Goal: Task Accomplishment & Management: Manage account settings

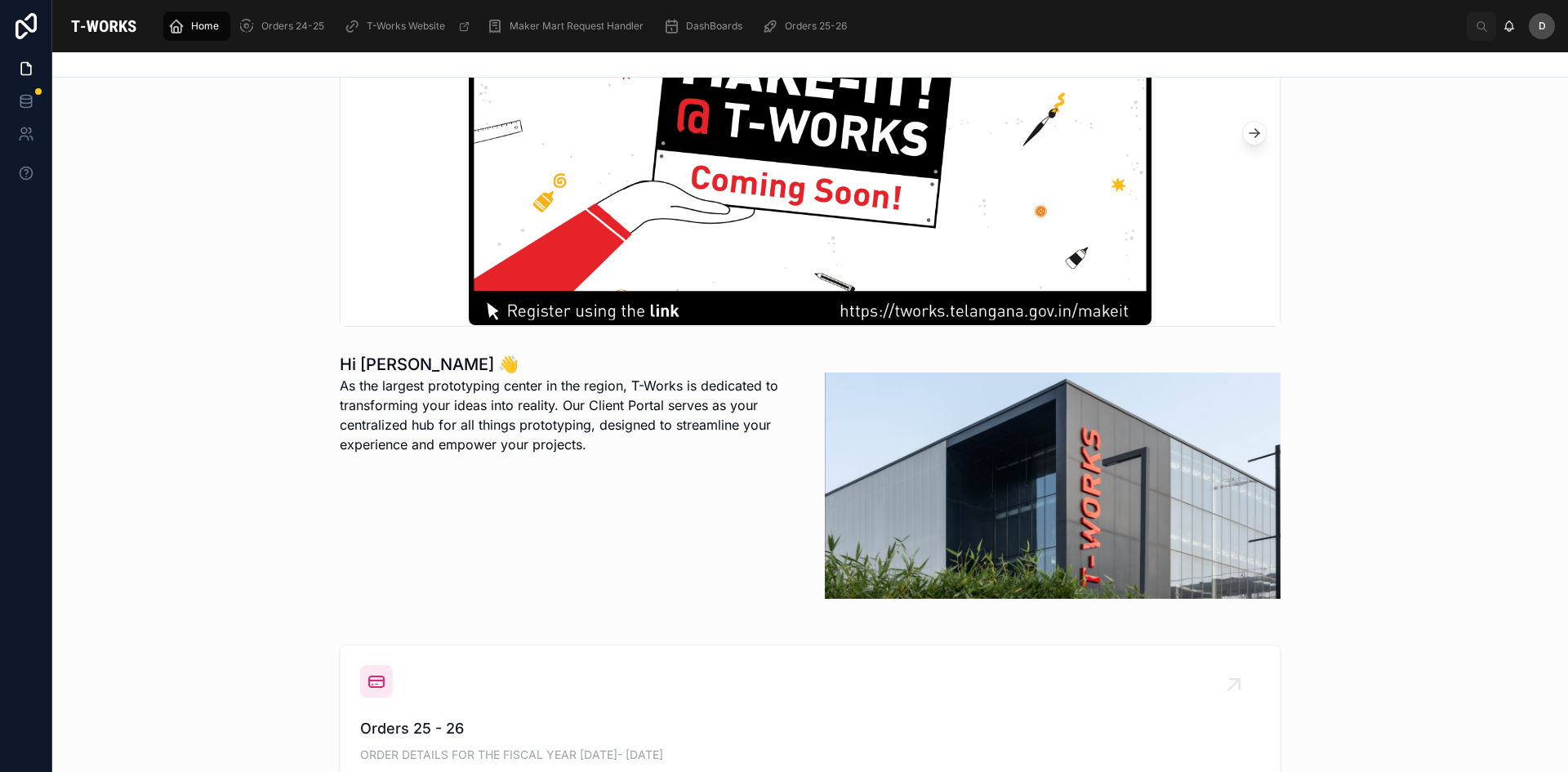
scroll to position [408, 0]
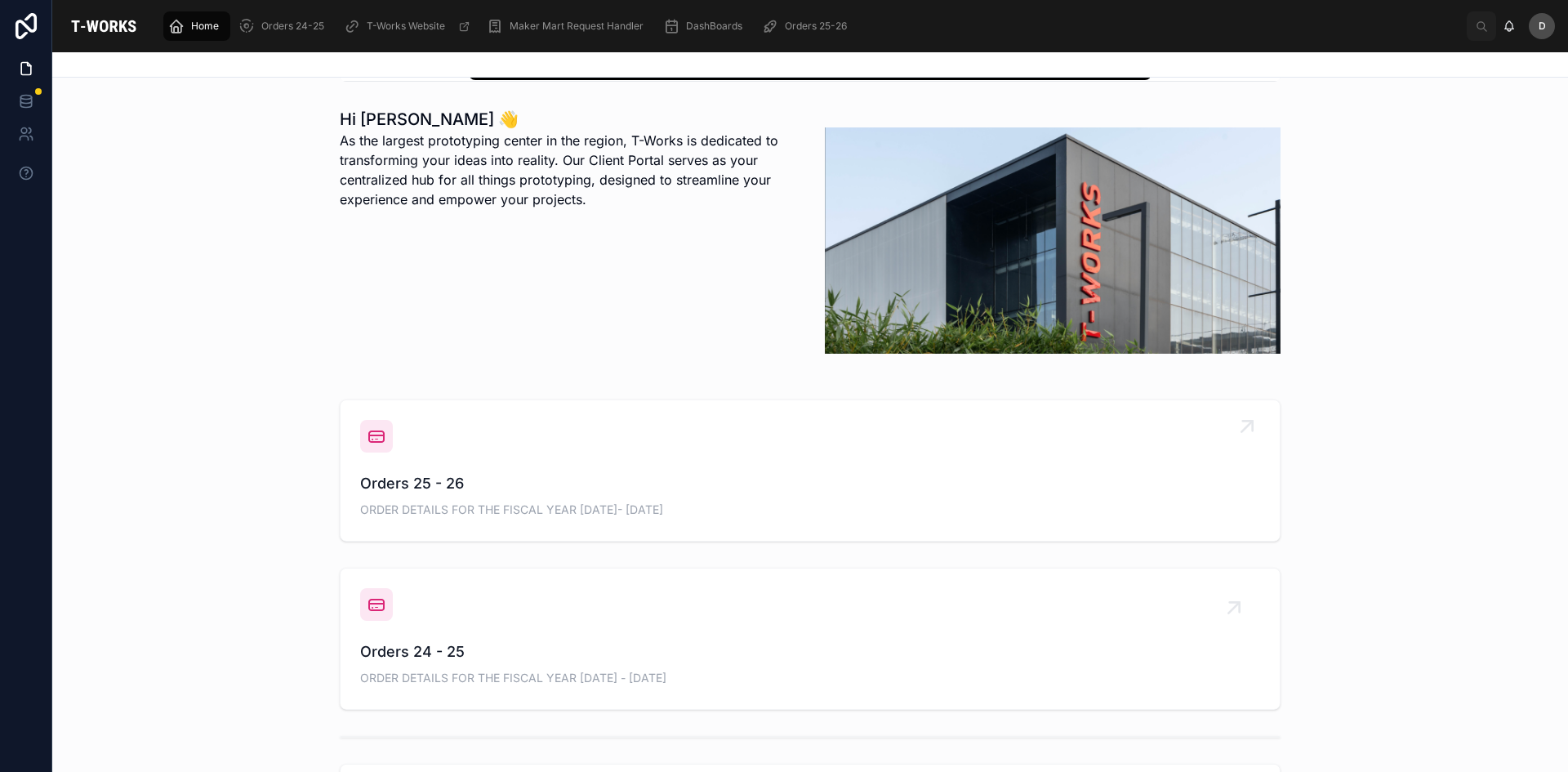
click at [528, 471] on div "Orders 25 - 26 ORDER DETAILS FOR THE FISCAL YEAR [DATE]- [DATE]" at bounding box center [811, 471] width 900 height 101
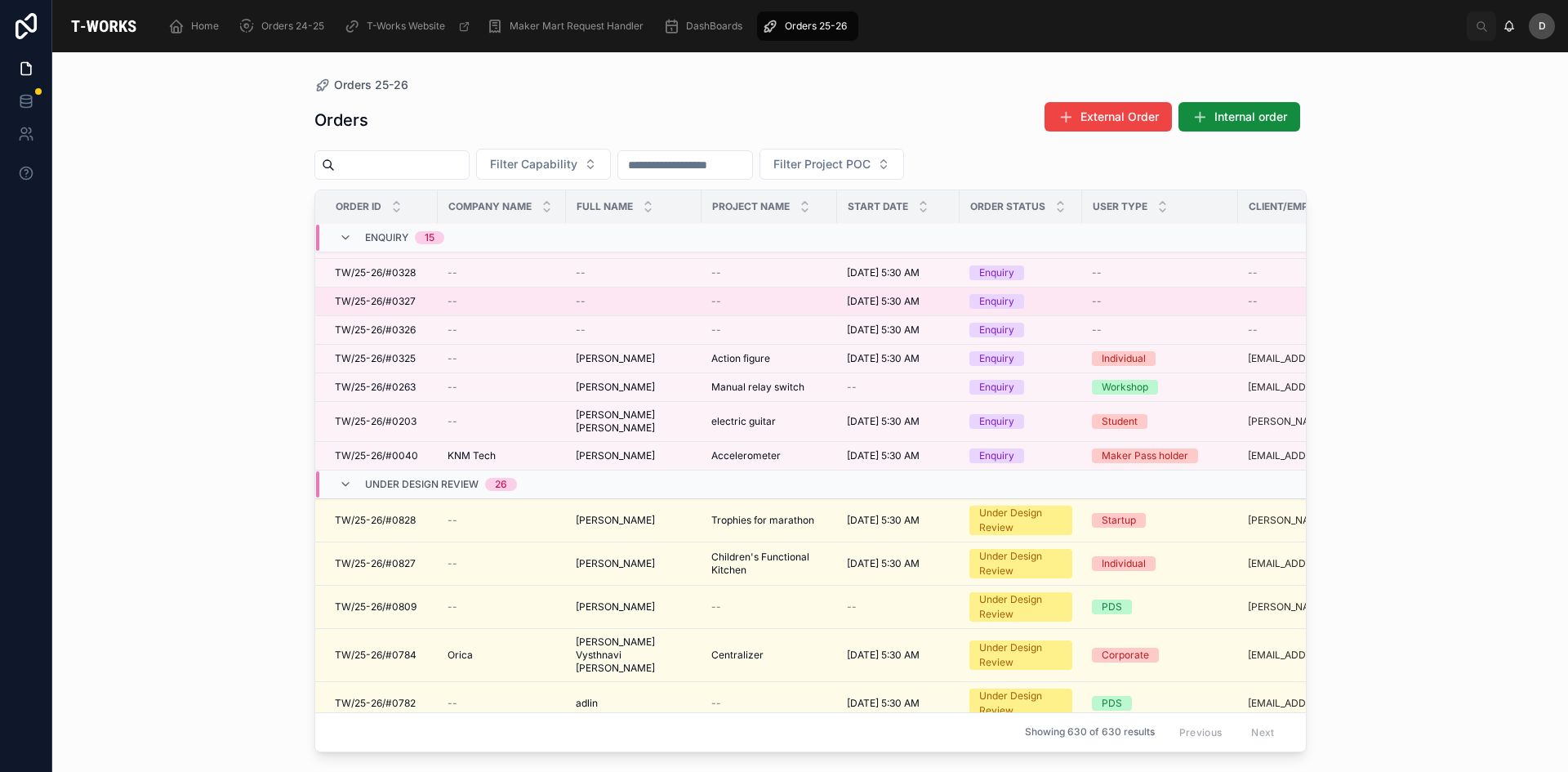
scroll to position [327, 0]
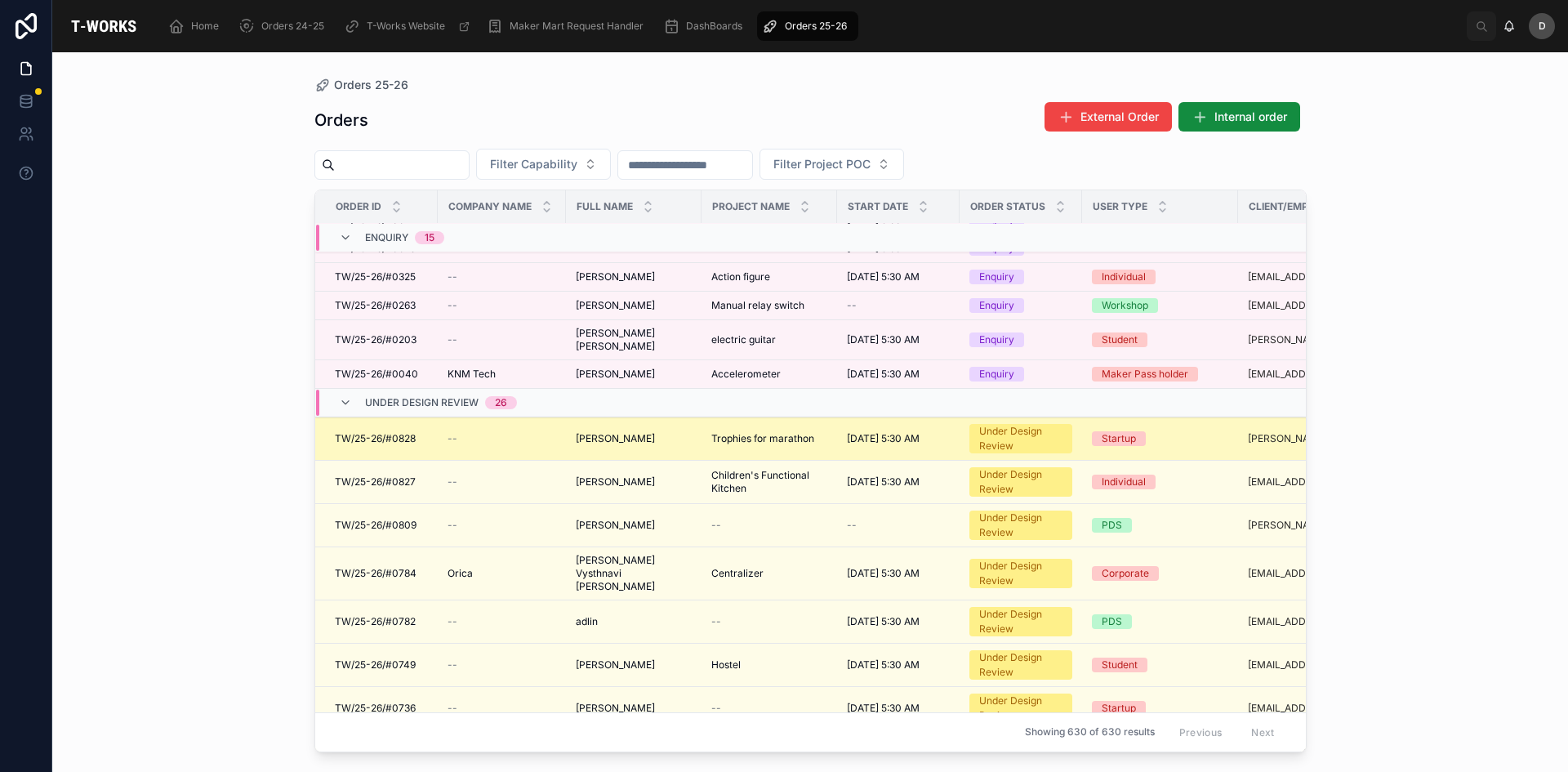
click at [637, 435] on div "[PERSON_NAME] [PERSON_NAME]" at bounding box center [634, 439] width 116 height 13
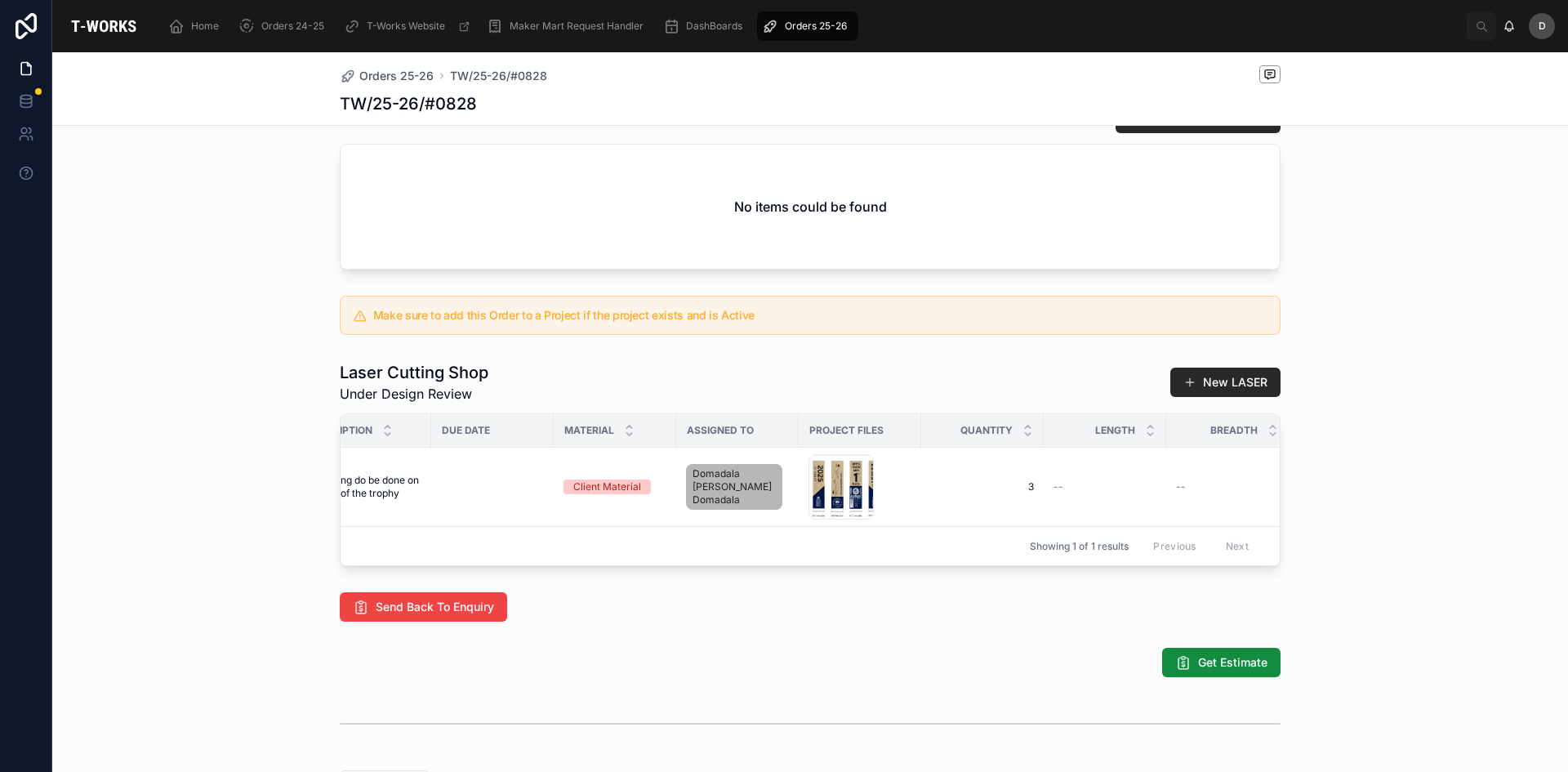
scroll to position [0, 330]
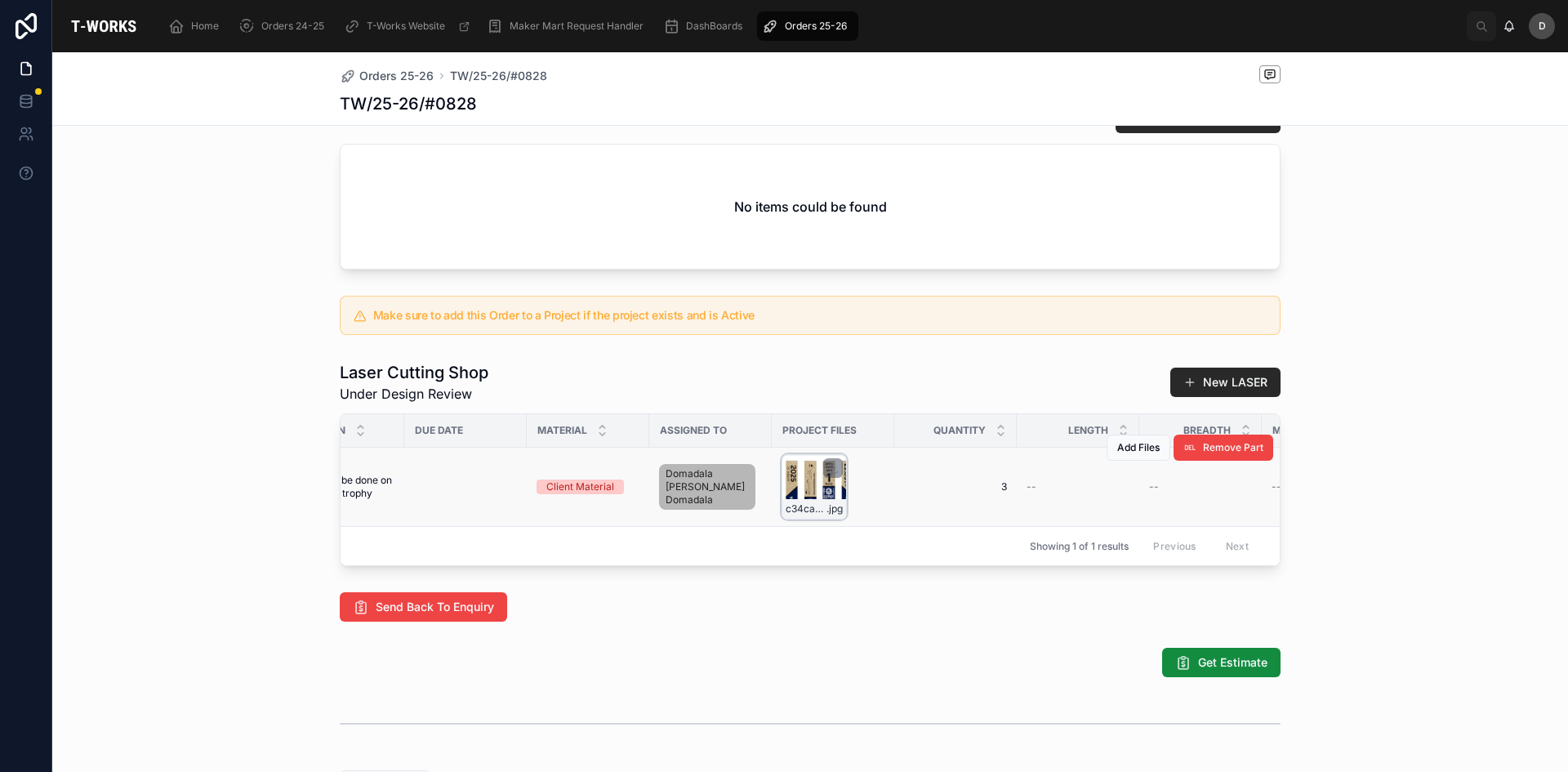
click at [800, 516] on div "c34ca70d-088a-485c-9cbe-3e5de9270bed .jpg" at bounding box center [815, 487] width 65 height 65
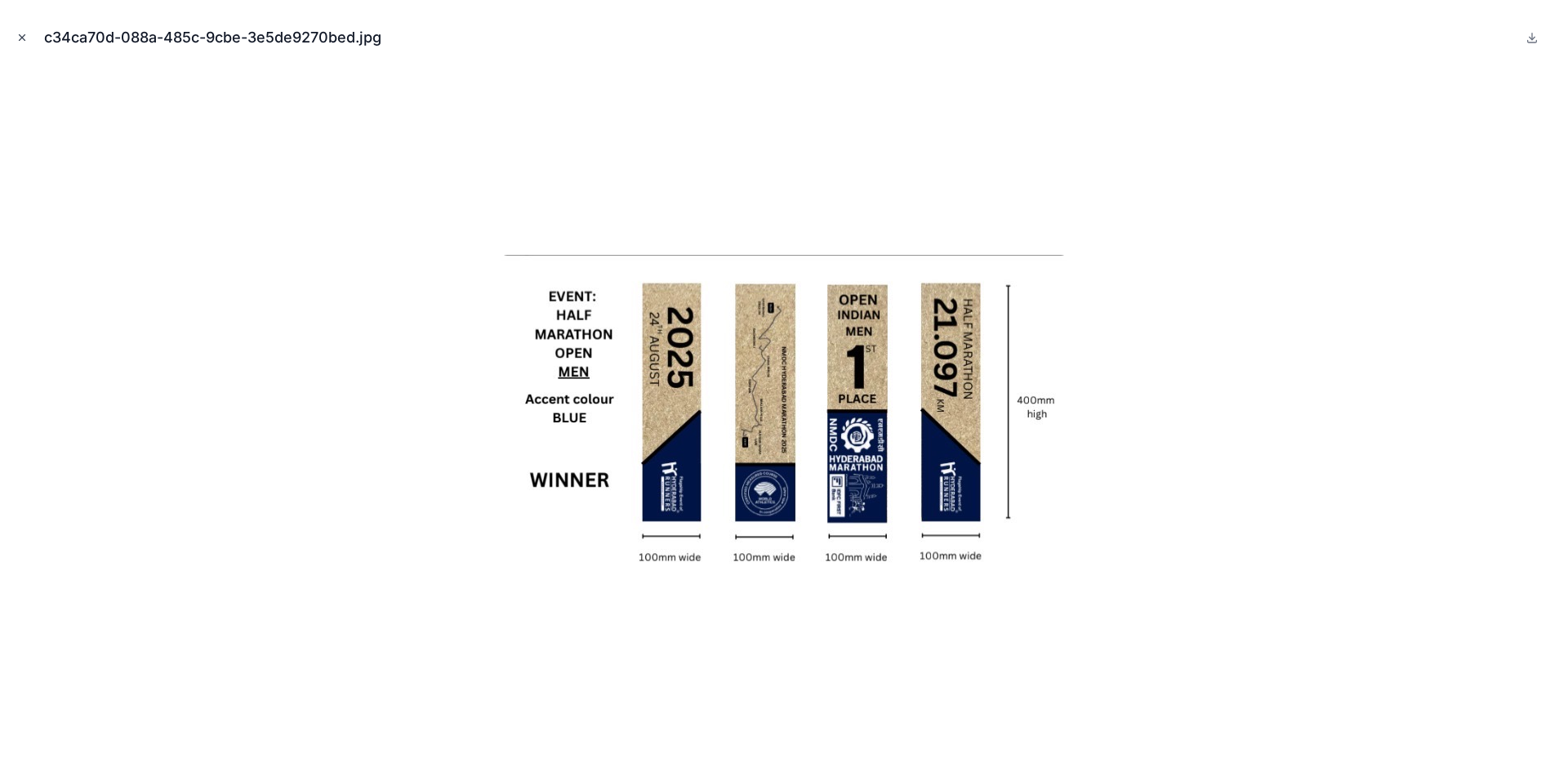
click at [13, 42] on button "Close modal" at bounding box center [22, 38] width 18 height 18
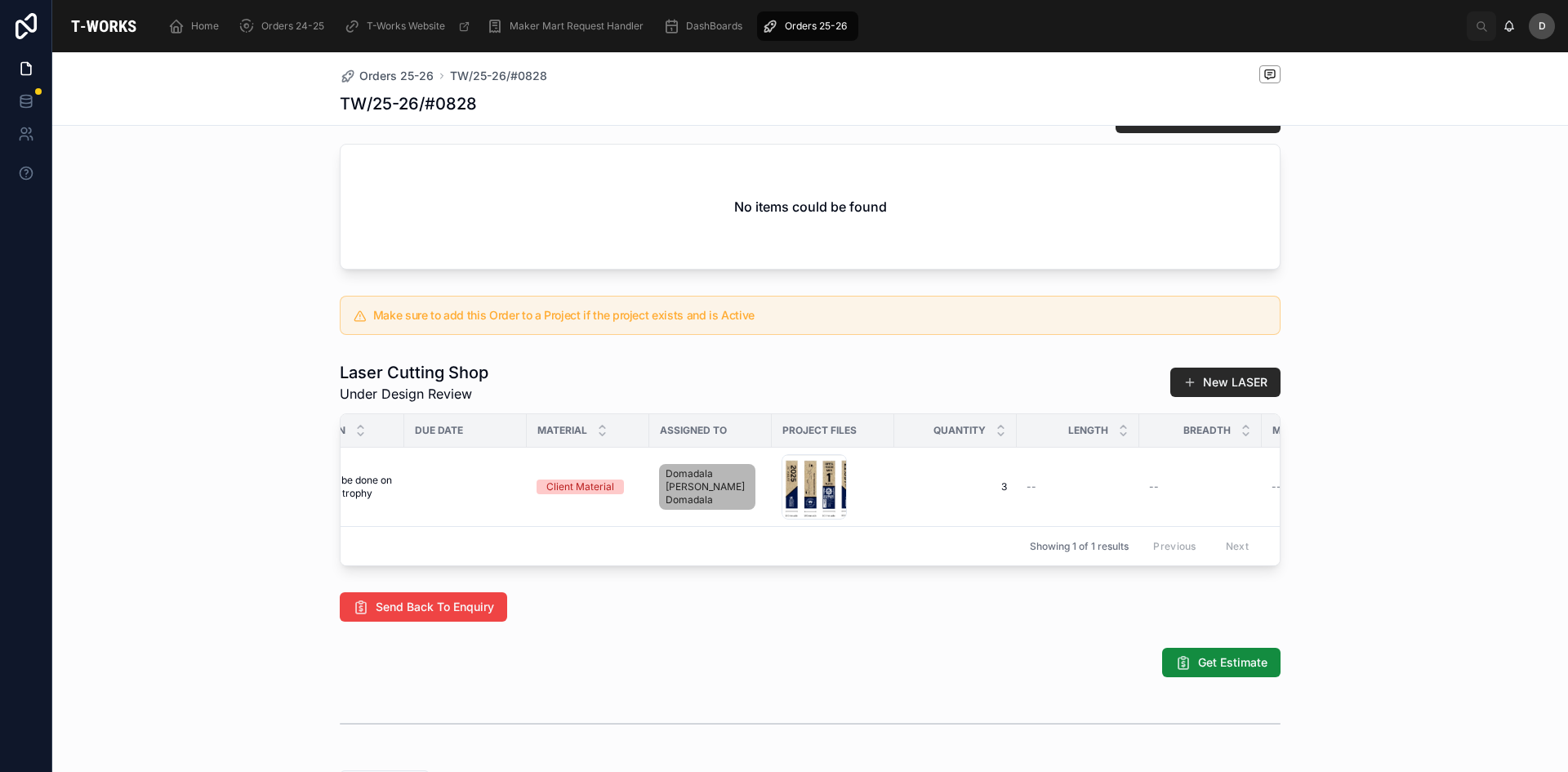
click at [824, 18] on div "Orders 25-26" at bounding box center [808, 26] width 92 height 26
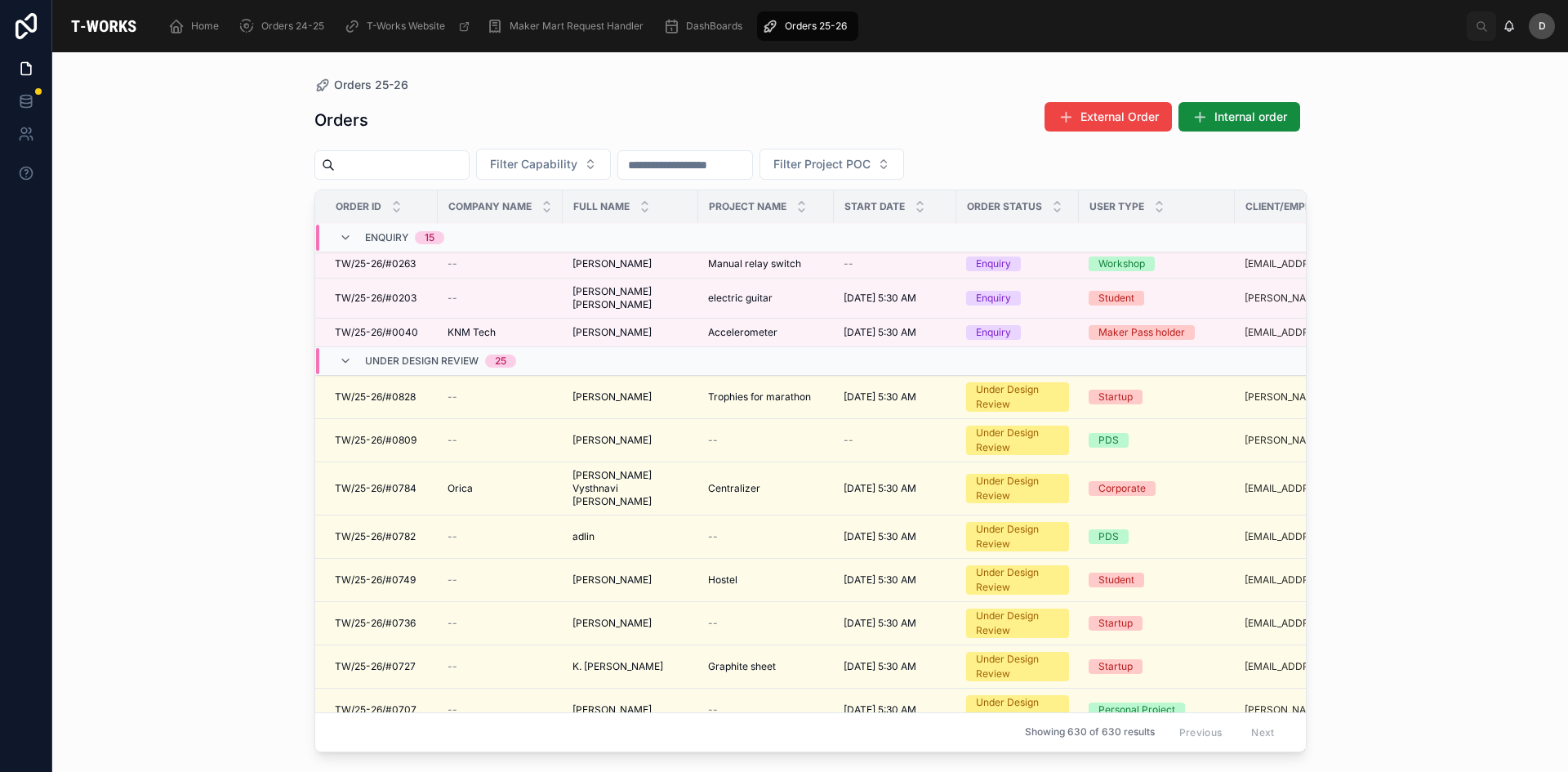
scroll to position [431, 0]
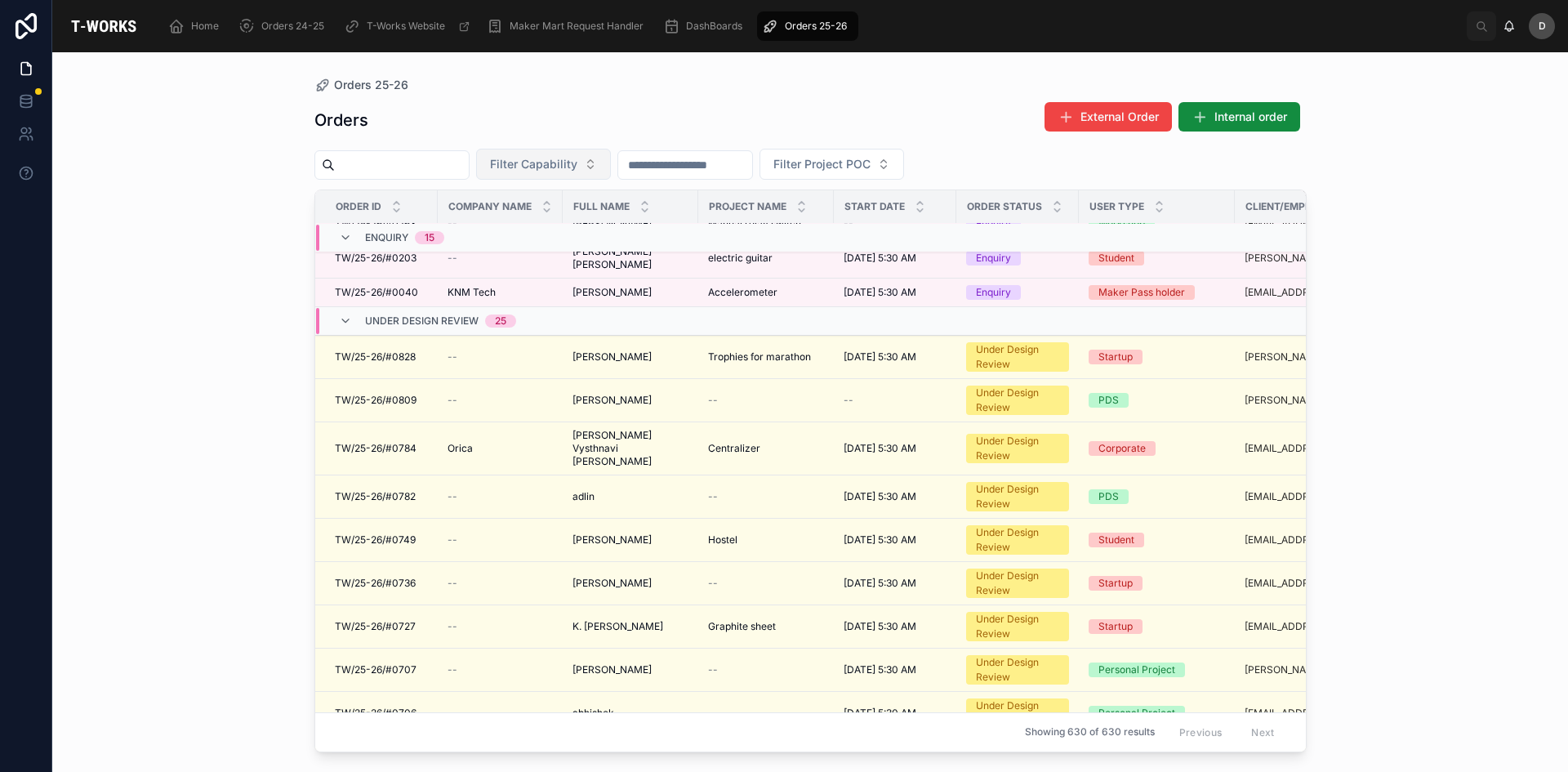
click at [605, 176] on button "Filter Capability" at bounding box center [543, 164] width 135 height 31
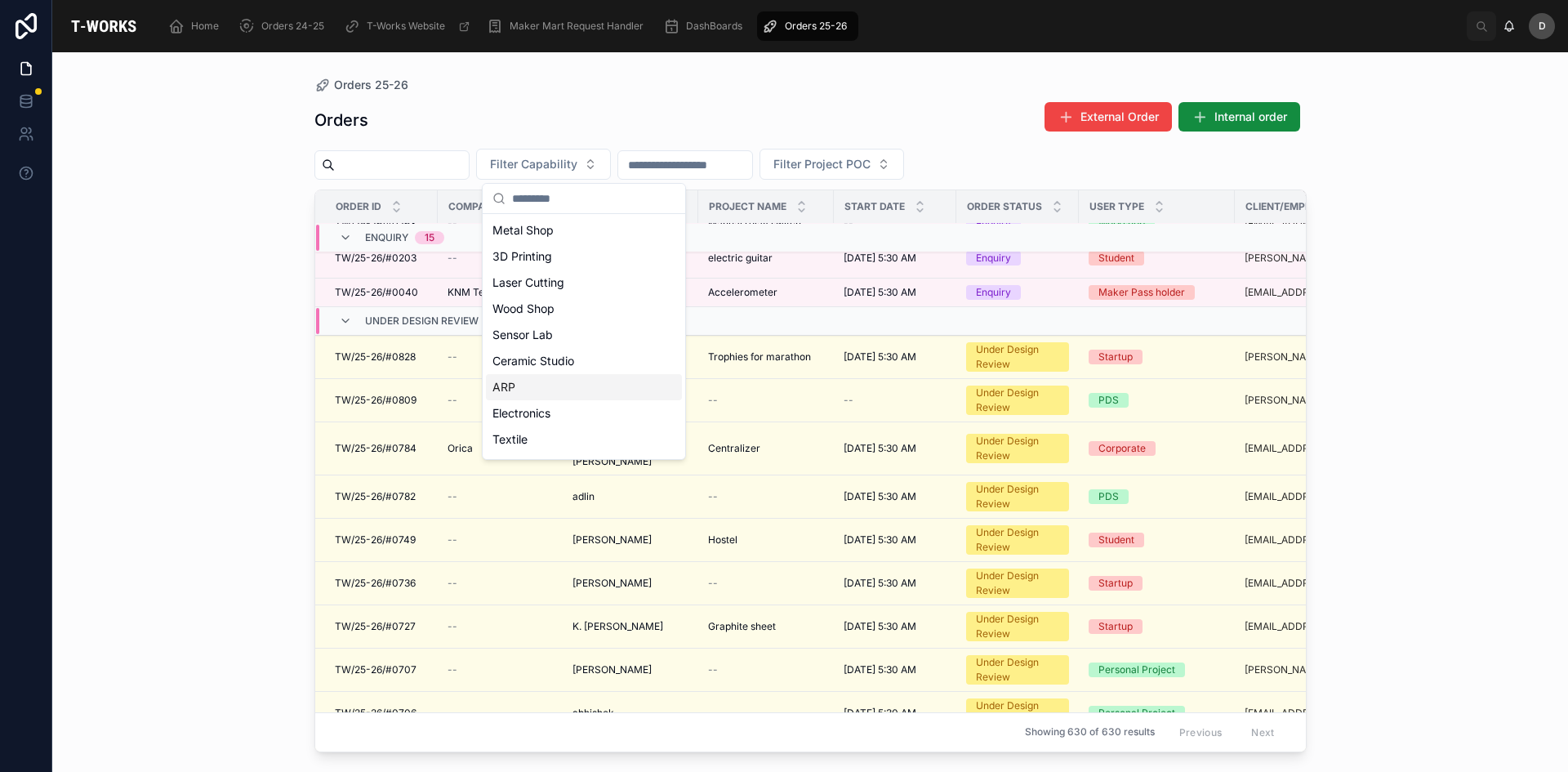
click at [549, 388] on div "ARP" at bounding box center [584, 387] width 196 height 26
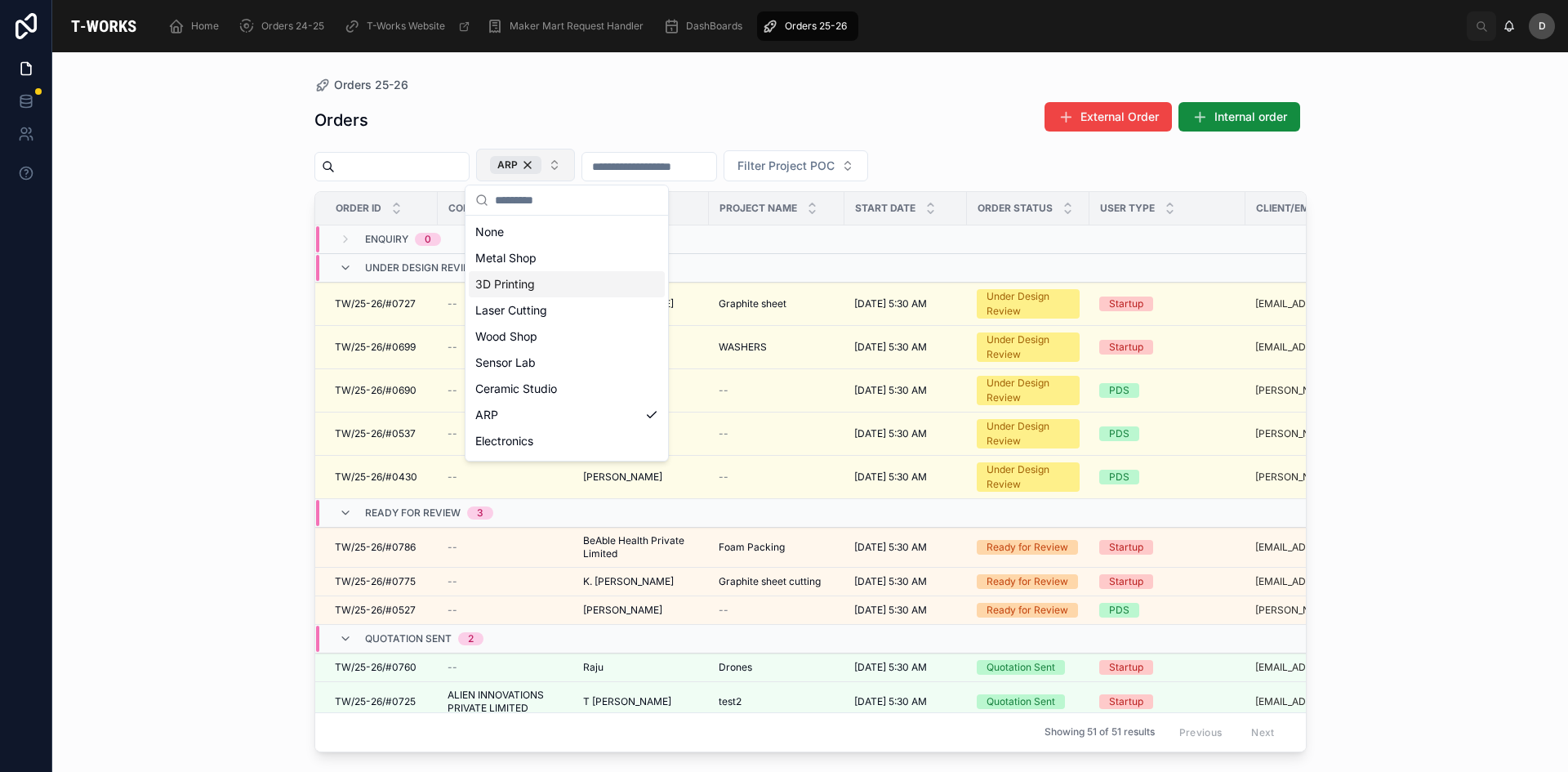
click at [575, 167] on button "ARP" at bounding box center [525, 165] width 99 height 33
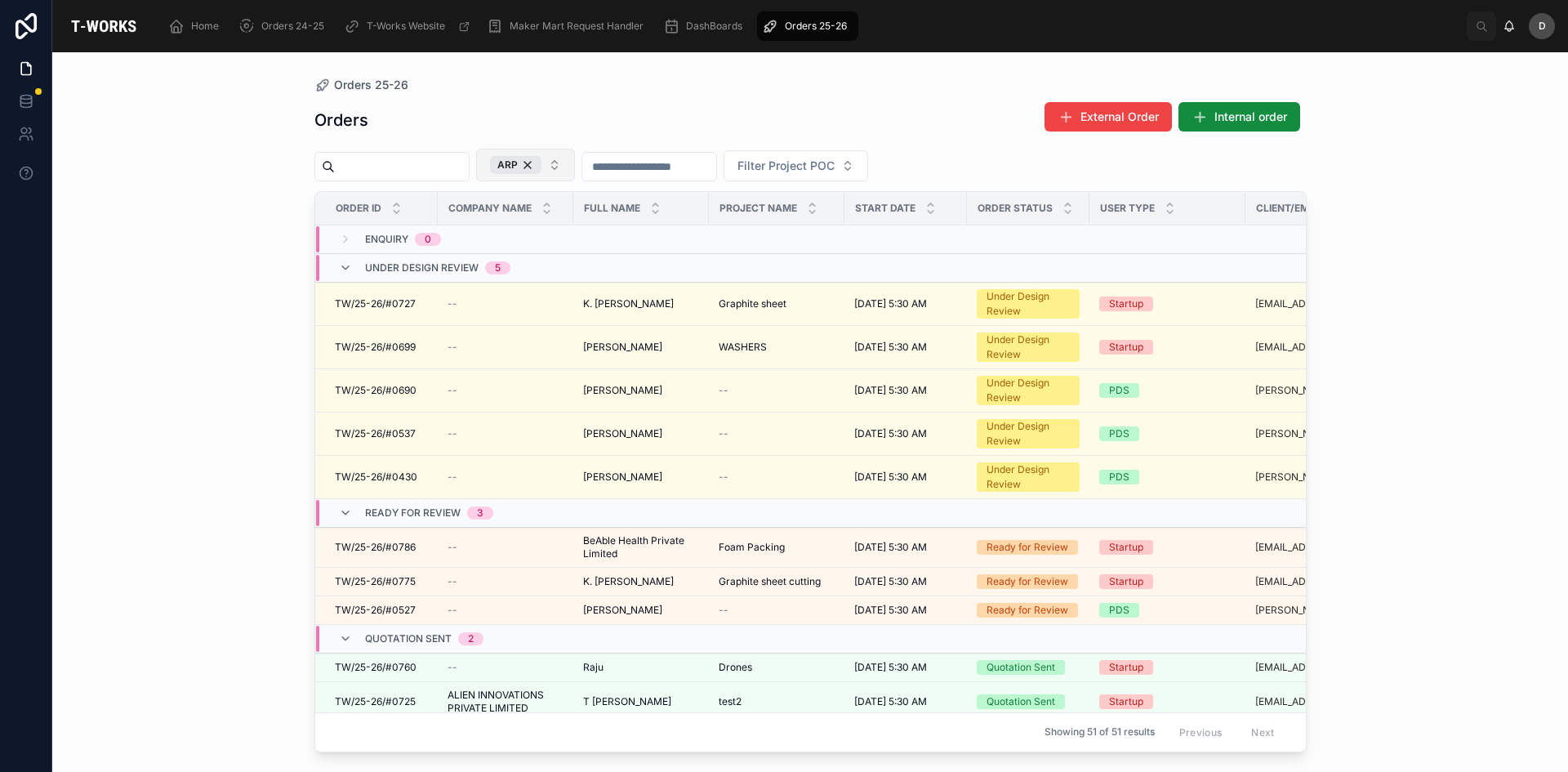
click at [575, 167] on button "ARP" at bounding box center [525, 165] width 99 height 33
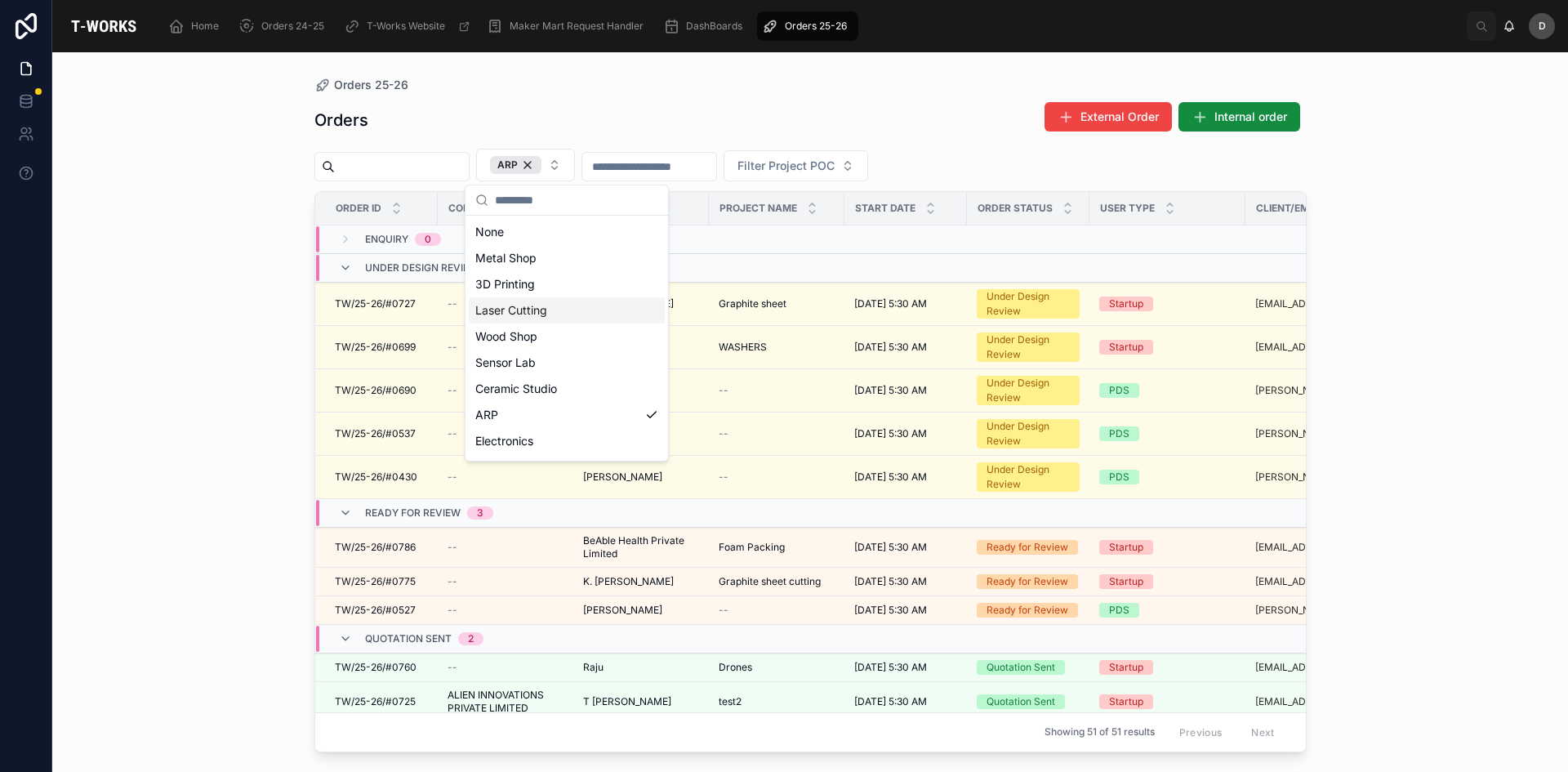
click at [553, 299] on div "Laser Cutting" at bounding box center [567, 310] width 196 height 26
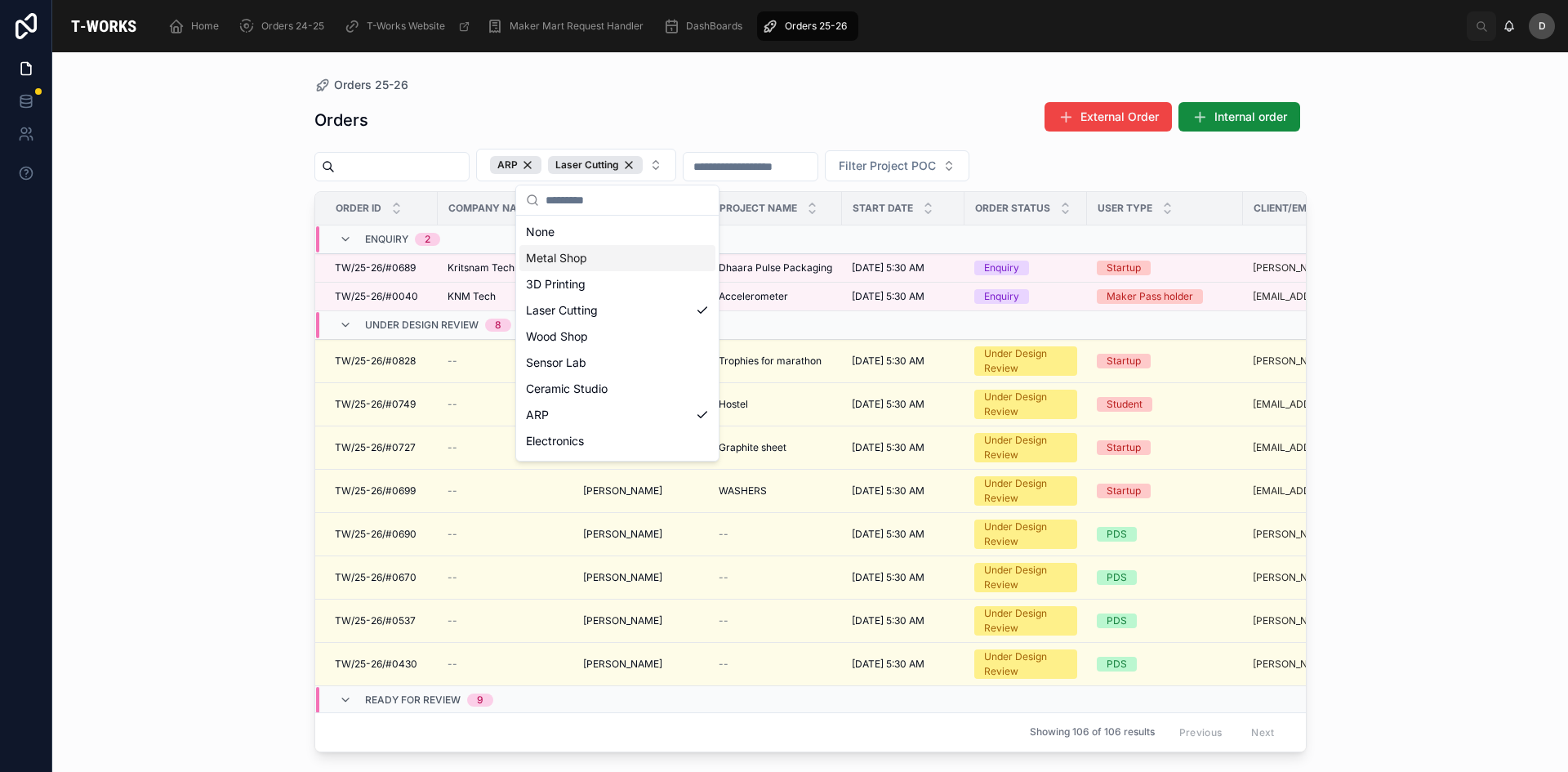
click at [732, 91] on div "Orders External Order Internal order ARP Laser Cutting Filter Project POC Order…" at bounding box center [811, 422] width 993 height 661
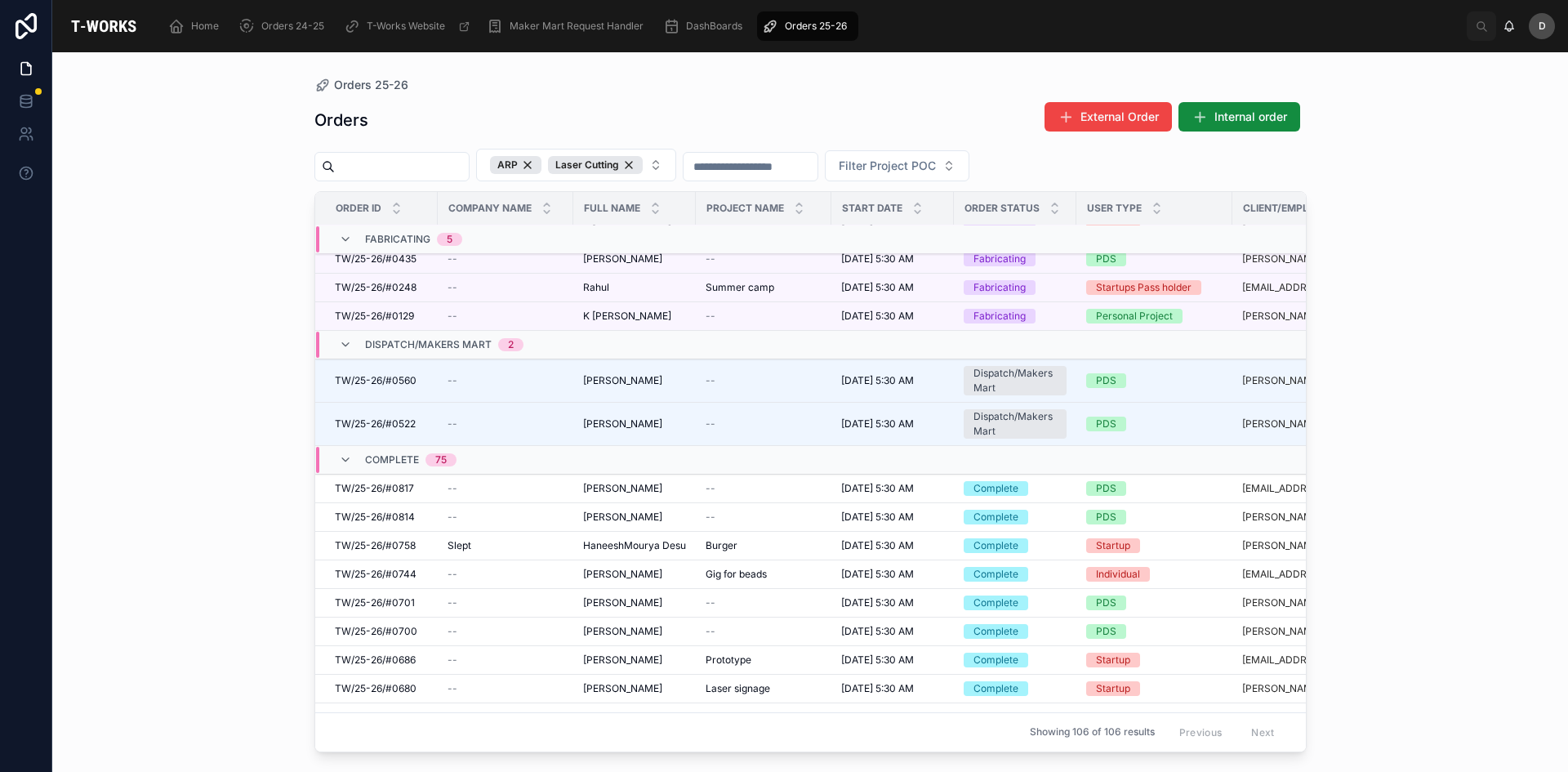
scroll to position [1045, 0]
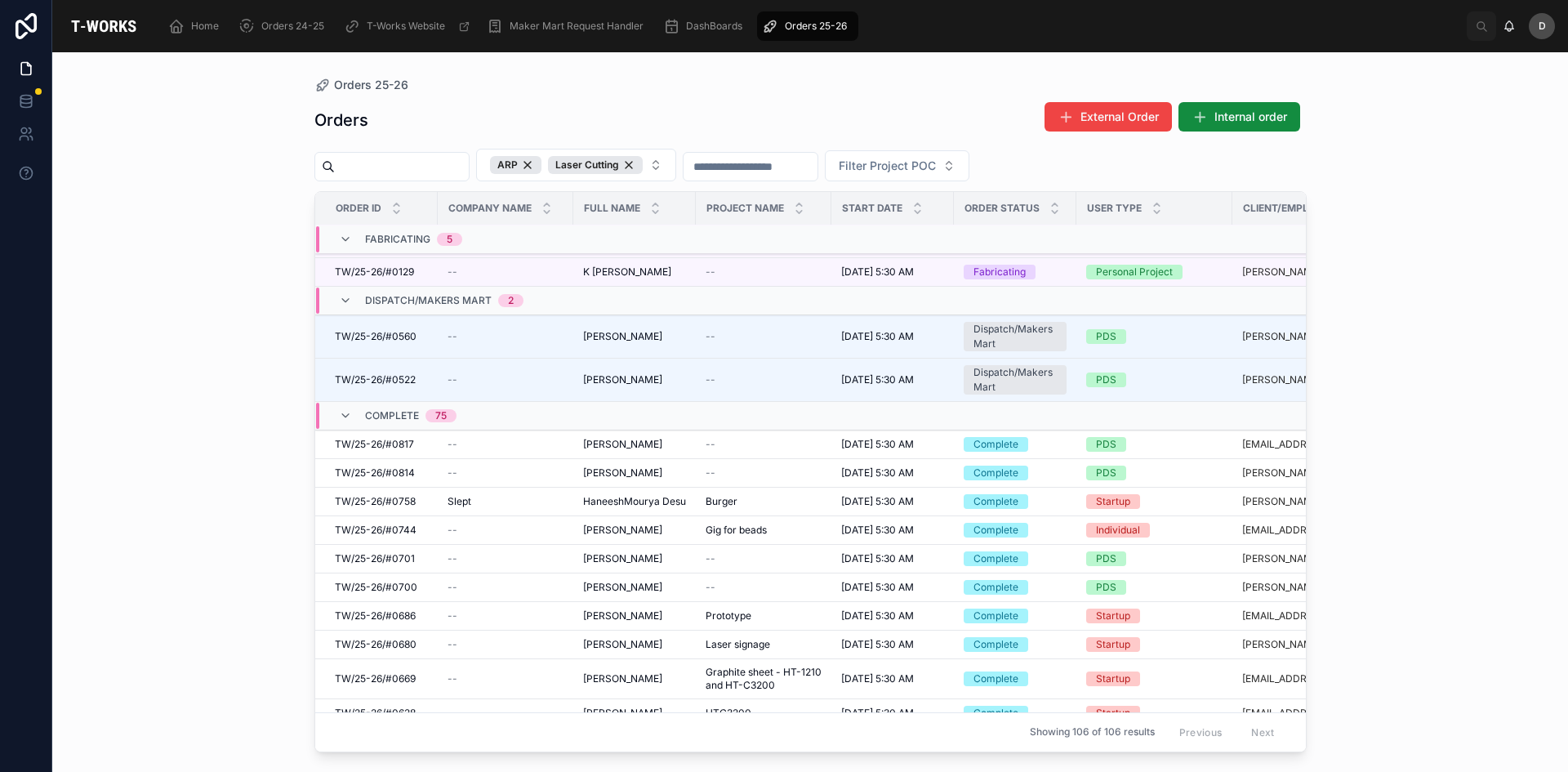
click at [355, 422] on div "Complete 75" at bounding box center [398, 416] width 118 height 26
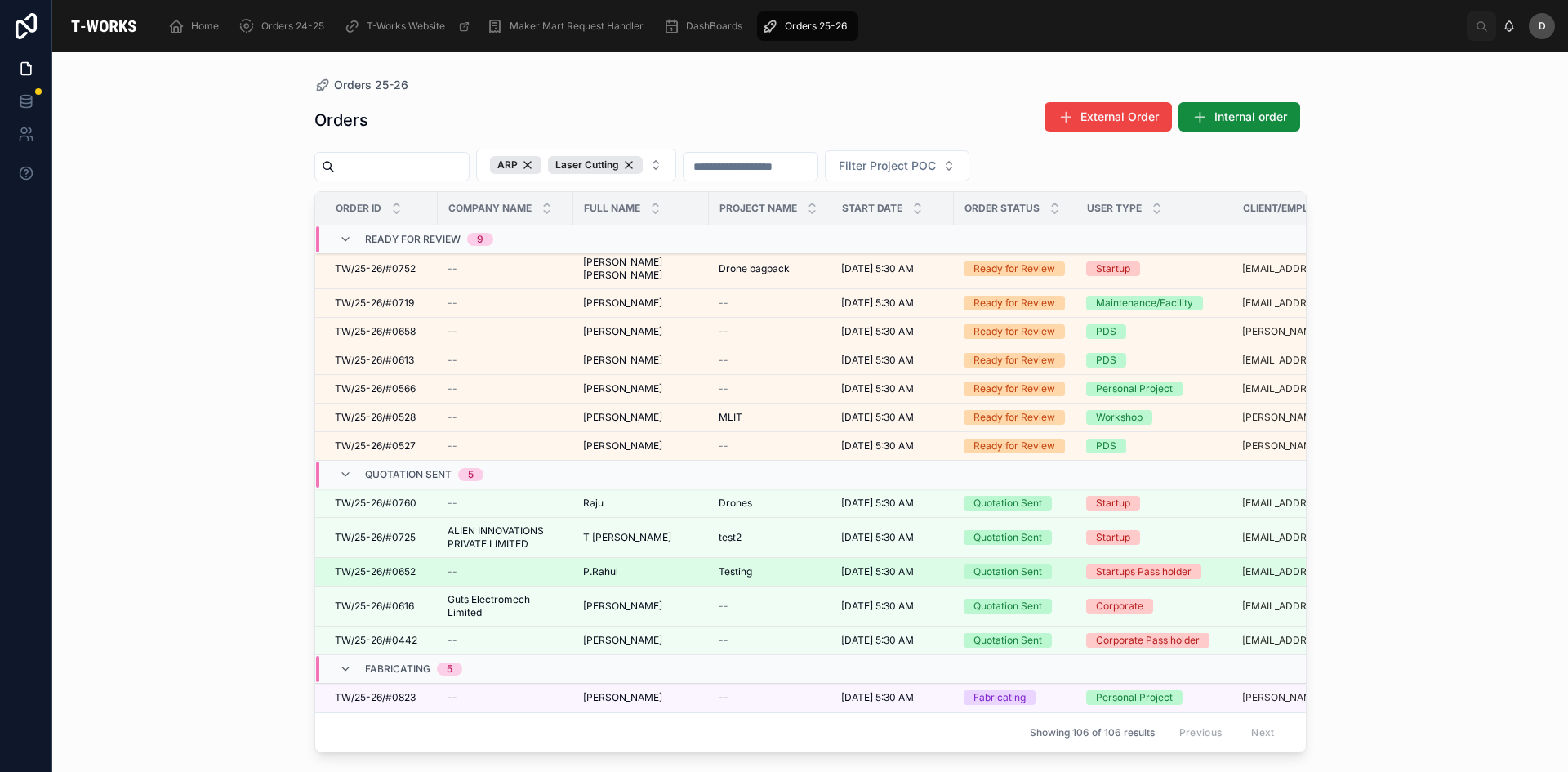
scroll to position [791, 0]
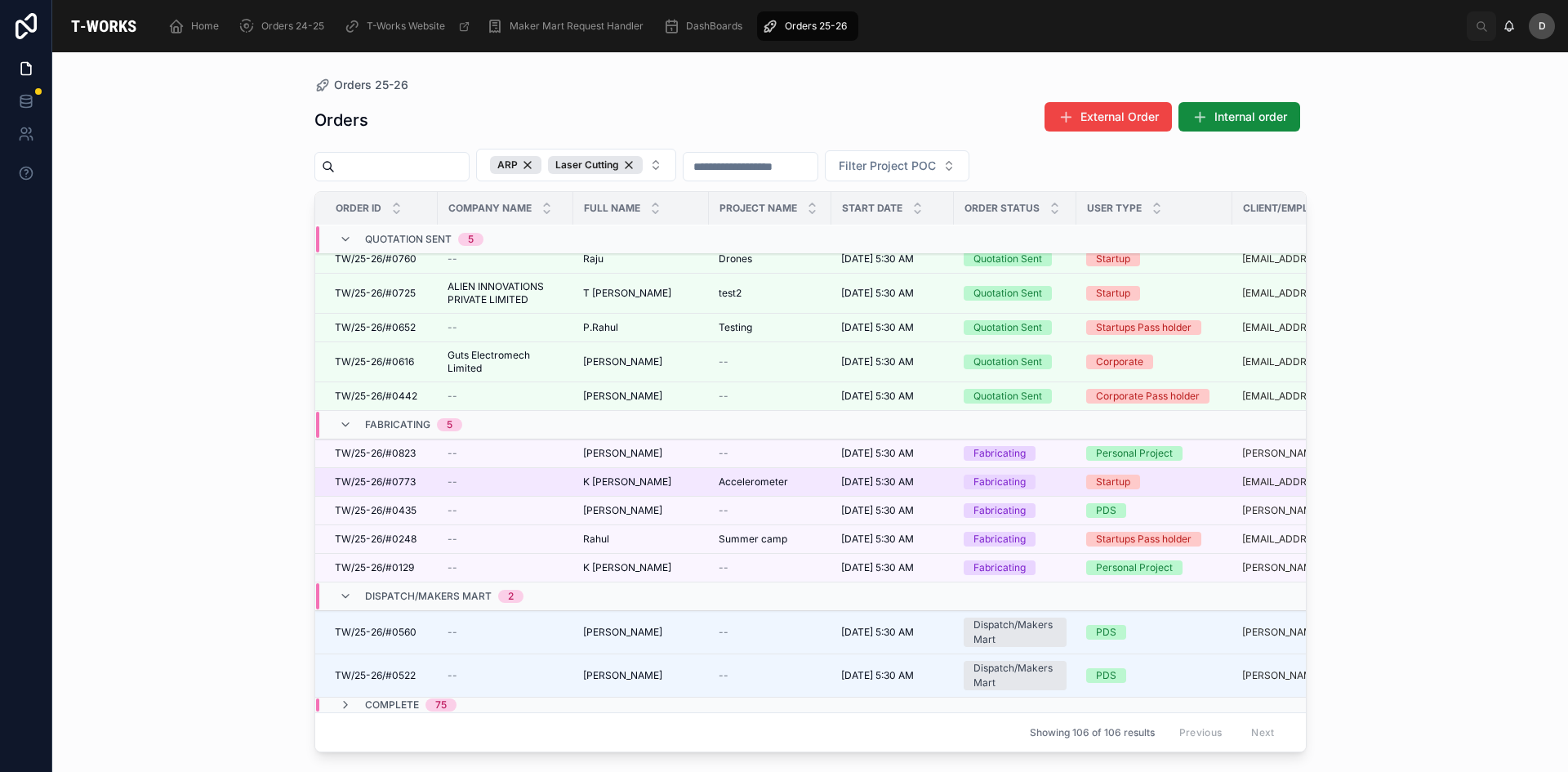
click at [648, 475] on span "K [PERSON_NAME]" at bounding box center [628, 482] width 88 height 13
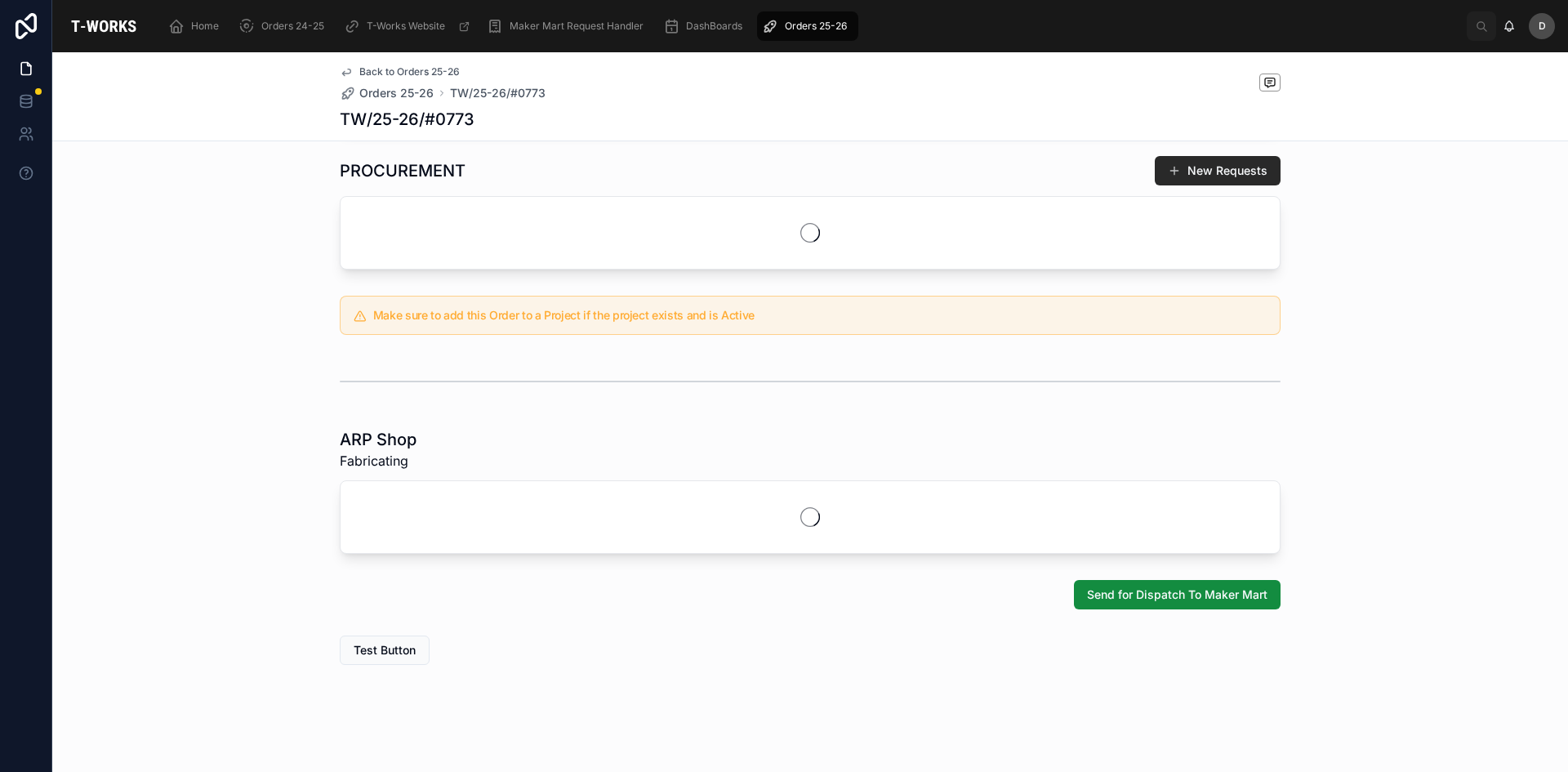
scroll to position [494, 0]
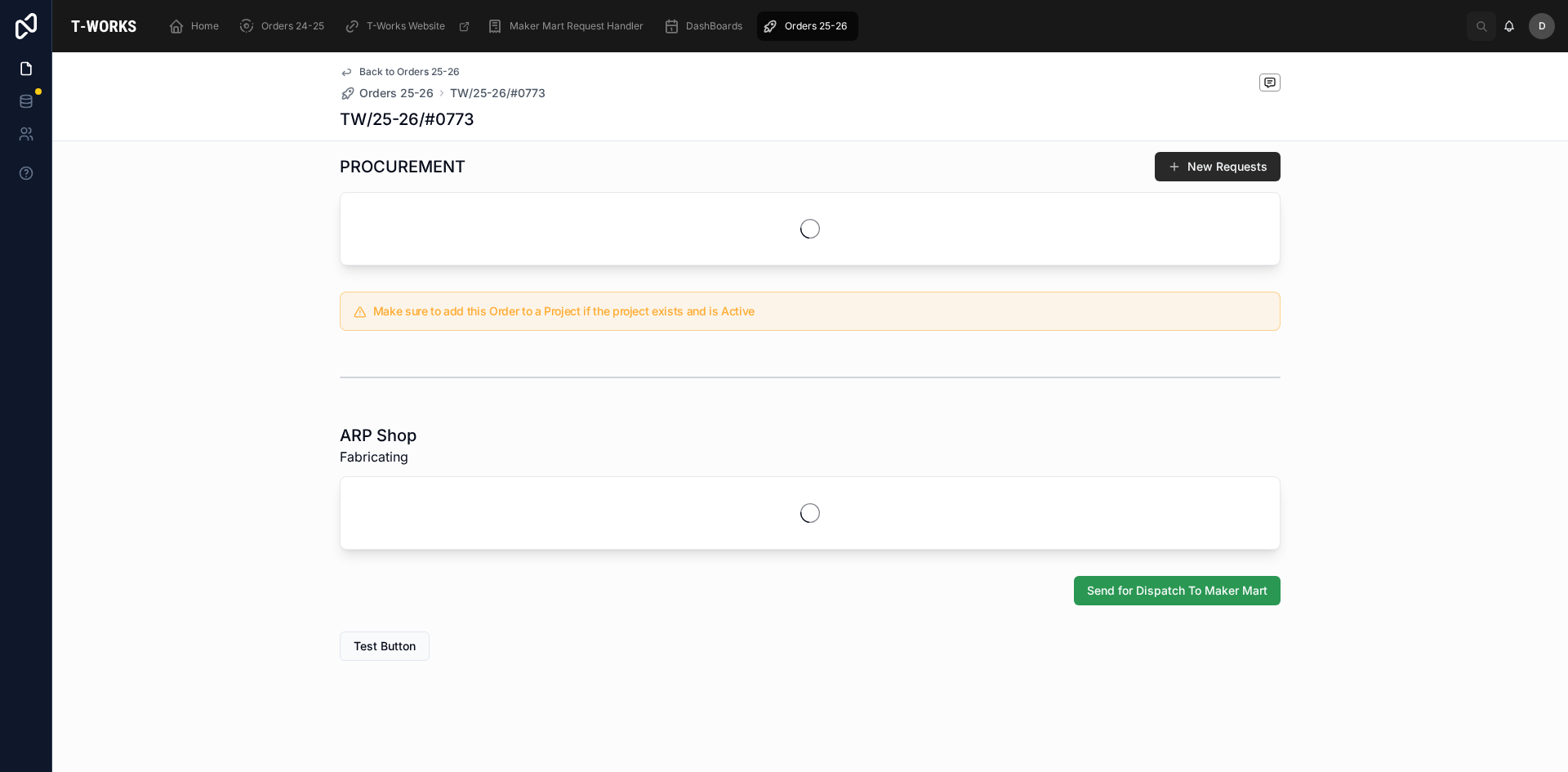
click at [1153, 582] on span "Send for Dispatch To Maker Mart" at bounding box center [1177, 591] width 181 height 16
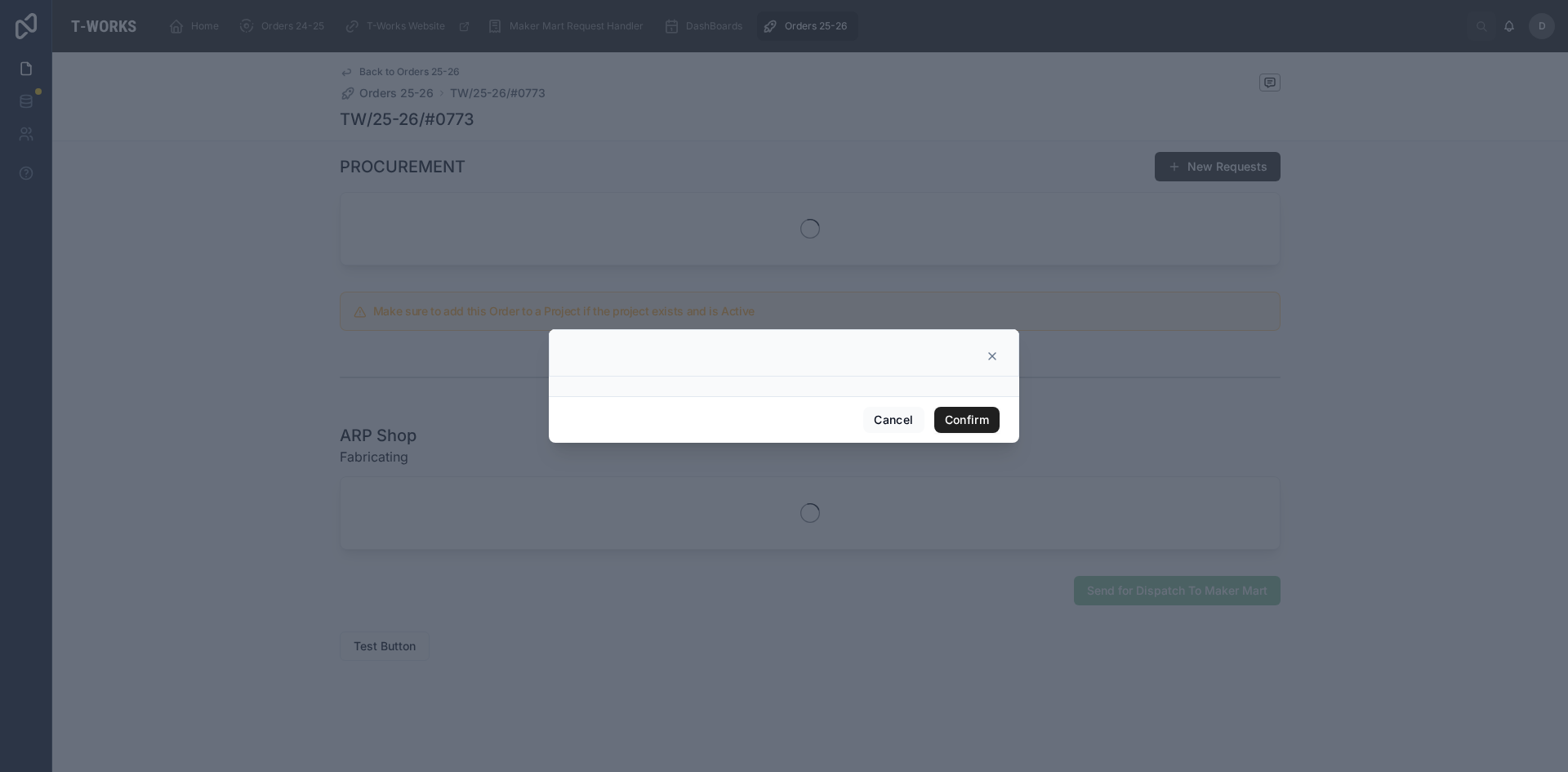
click at [995, 423] on button "Confirm" at bounding box center [967, 420] width 65 height 26
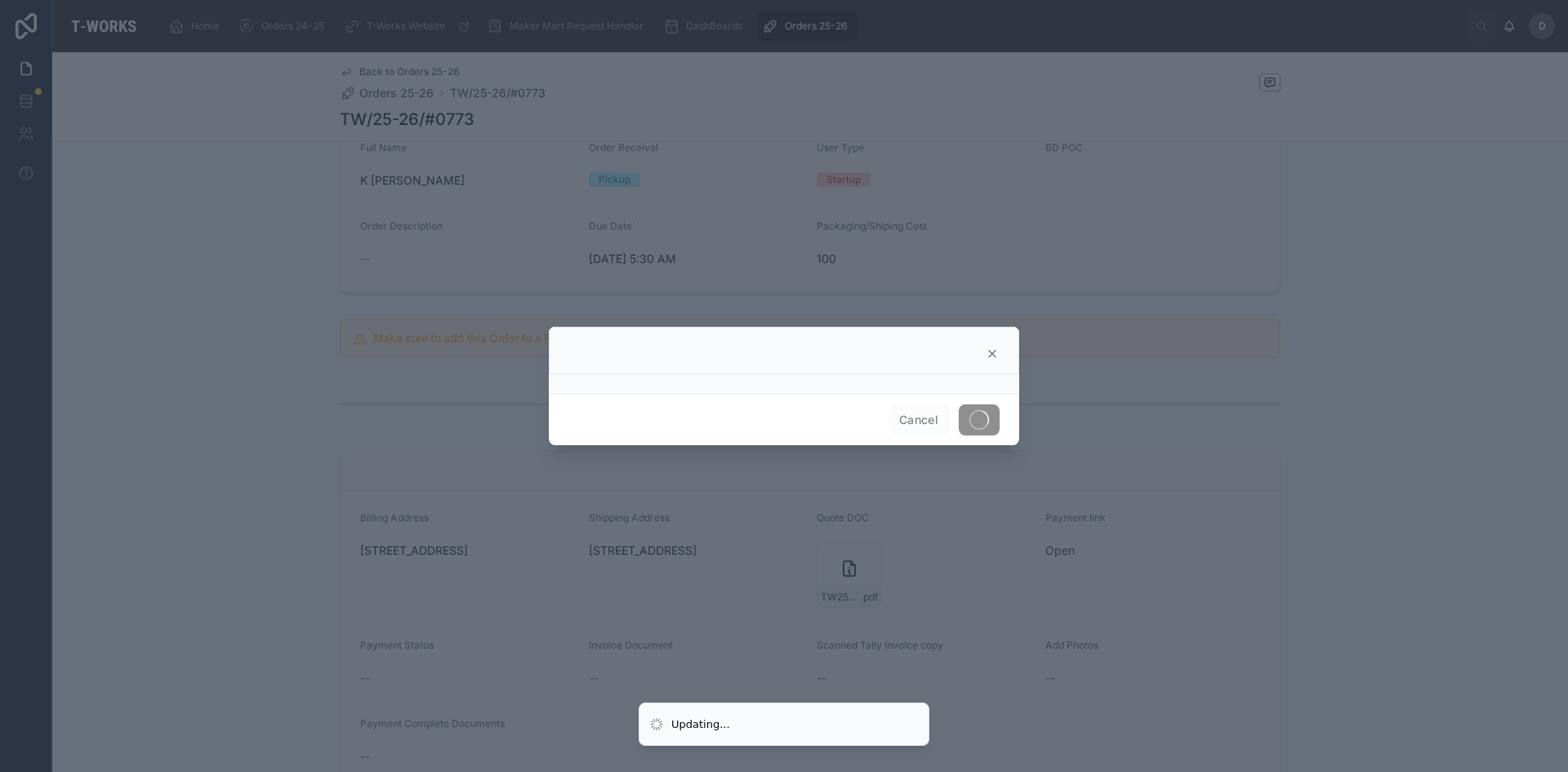
scroll to position [411, 0]
